Goal: Information Seeking & Learning: Learn about a topic

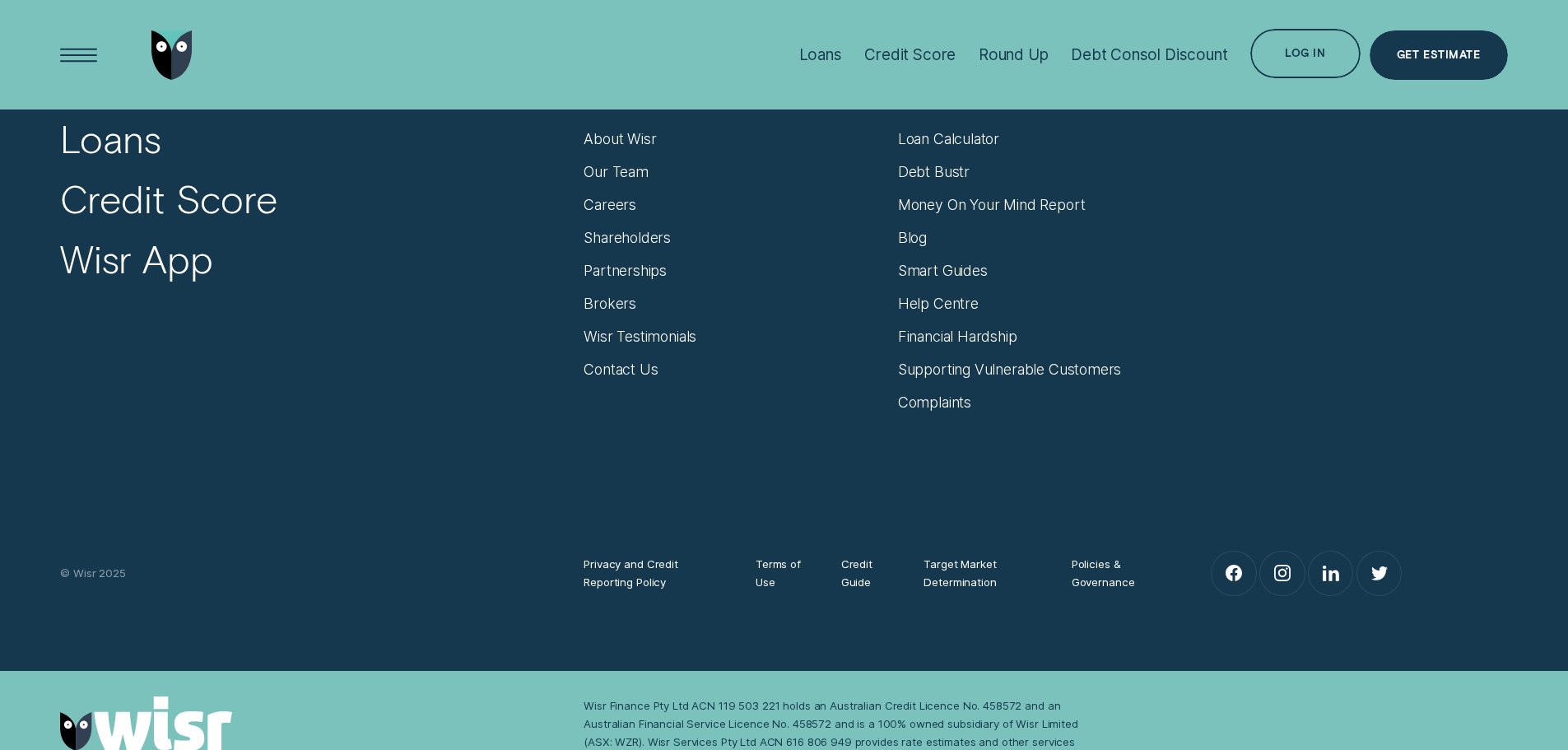
scroll to position [7076, 0]
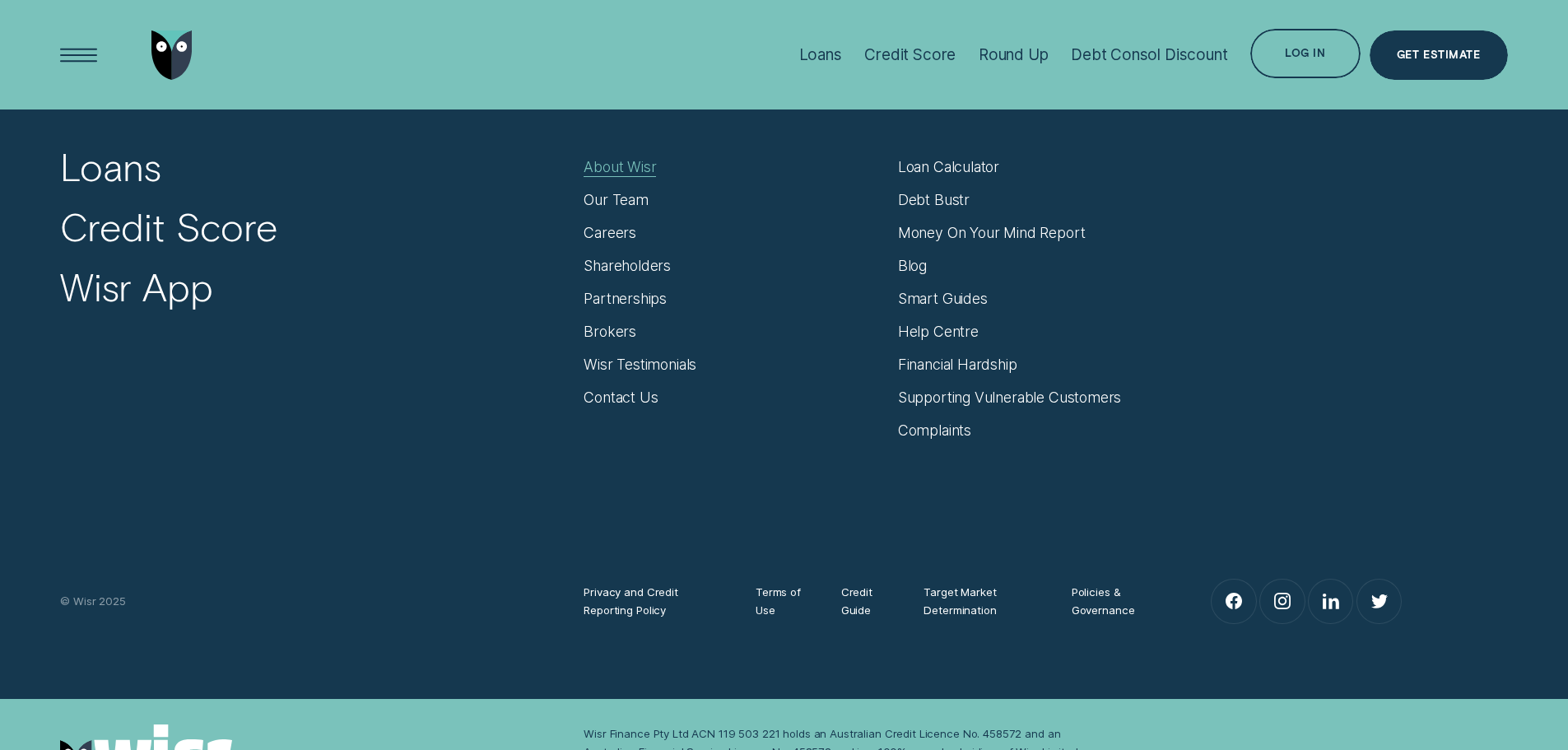
click at [629, 167] on div "About Wisr" at bounding box center [620, 167] width 73 height 18
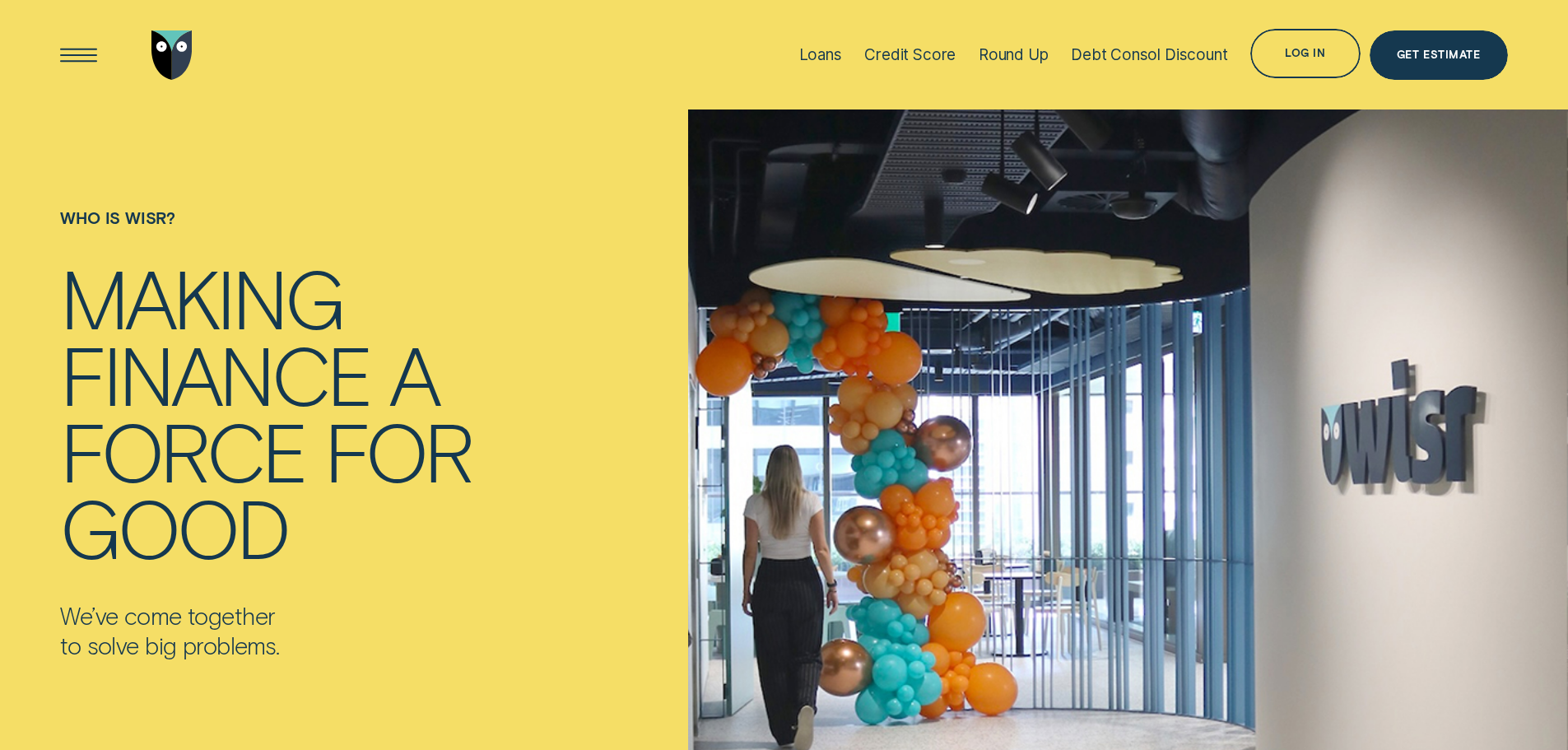
click at [811, 49] on div "Loans" at bounding box center [820, 55] width 43 height 19
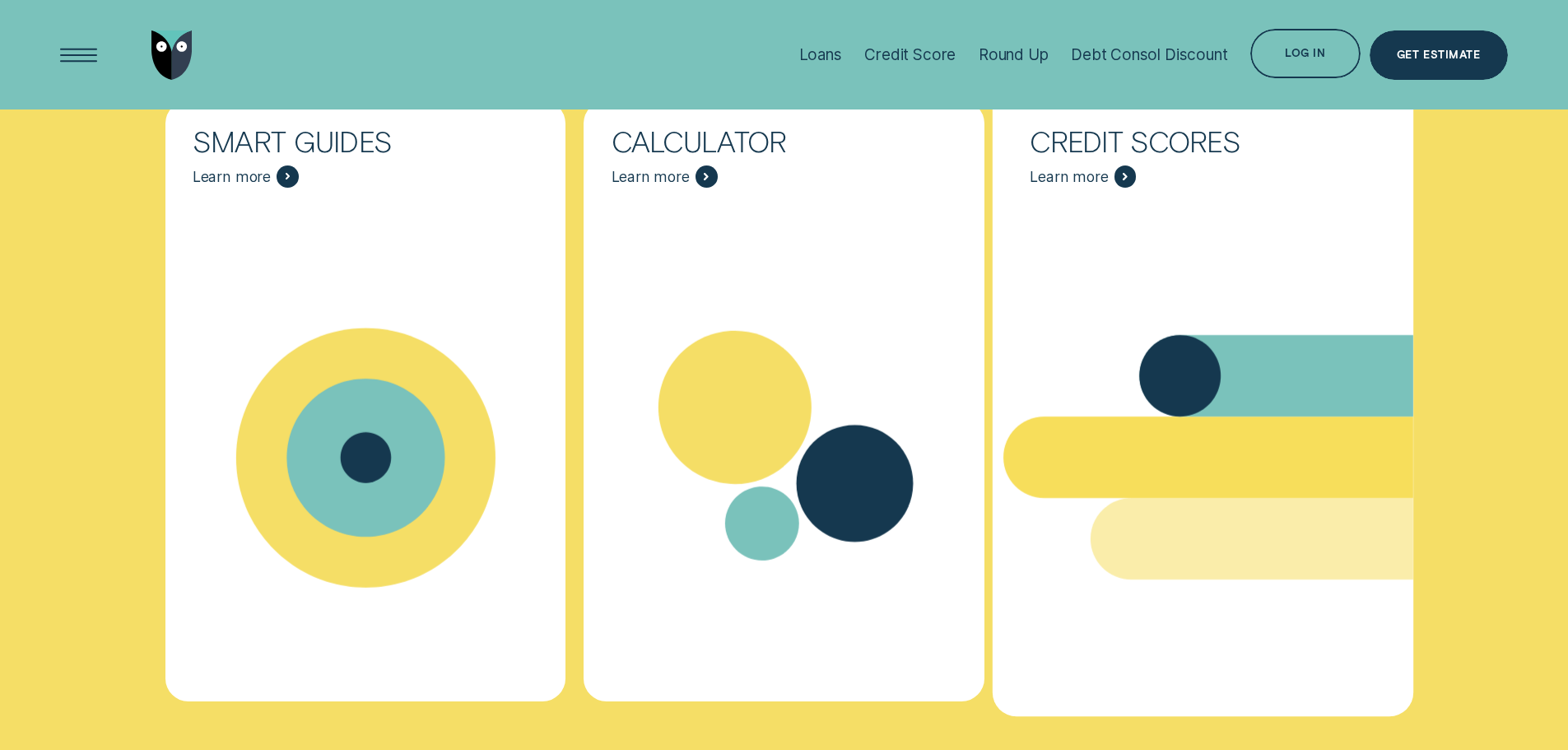
scroll to position [6836, 0]
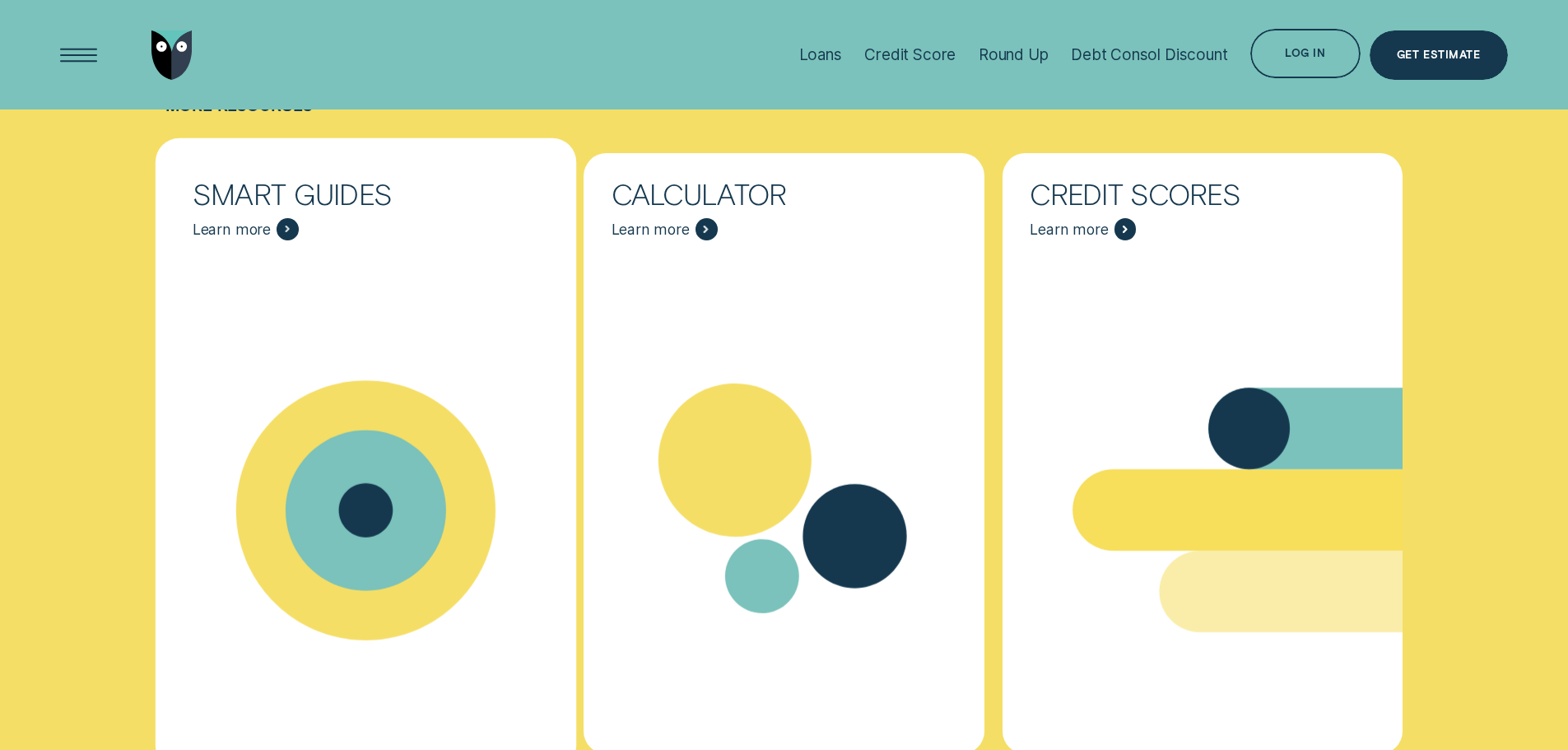
click at [398, 265] on div "Resources - Smart Guides" at bounding box center [364, 511] width 420 height 510
